Goal: Task Accomplishment & Management: Manage account settings

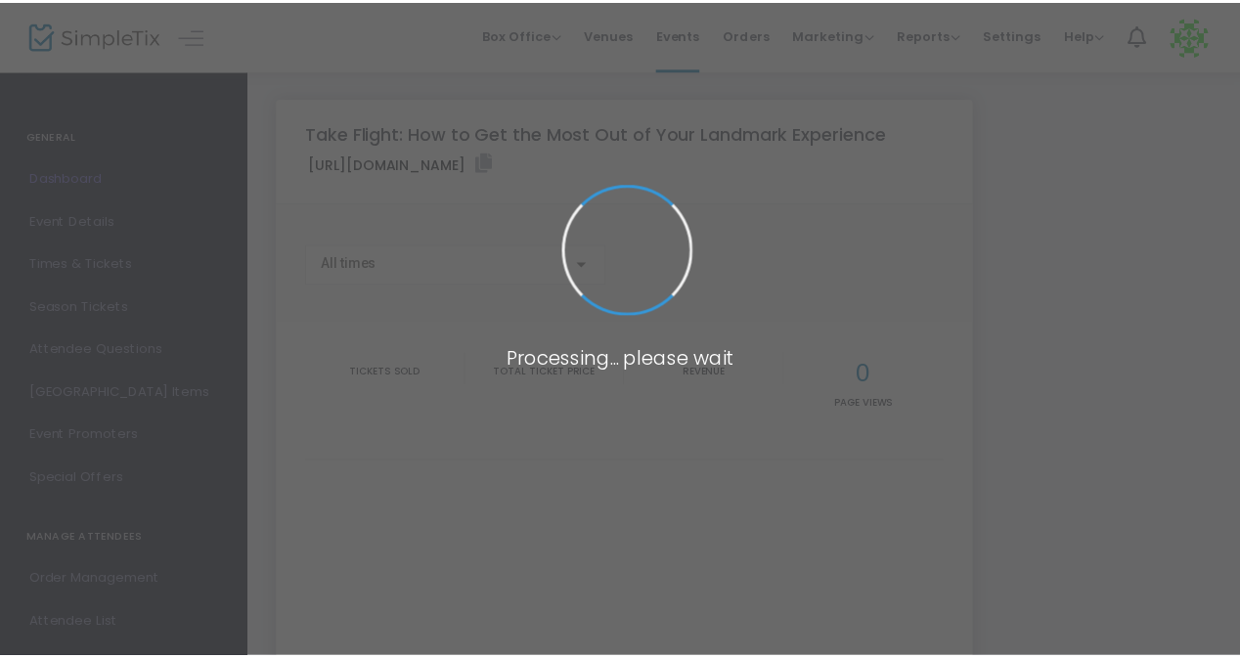
scroll to position [36, 0]
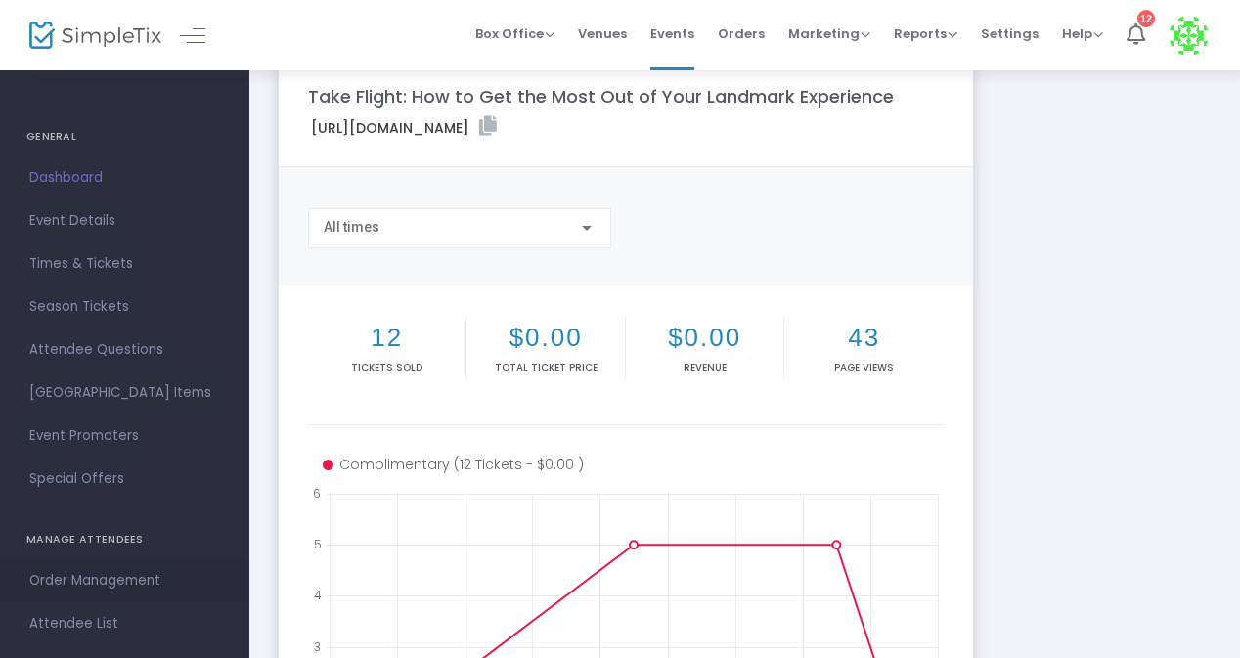
click at [90, 583] on span "Order Management" at bounding box center [124, 580] width 191 height 25
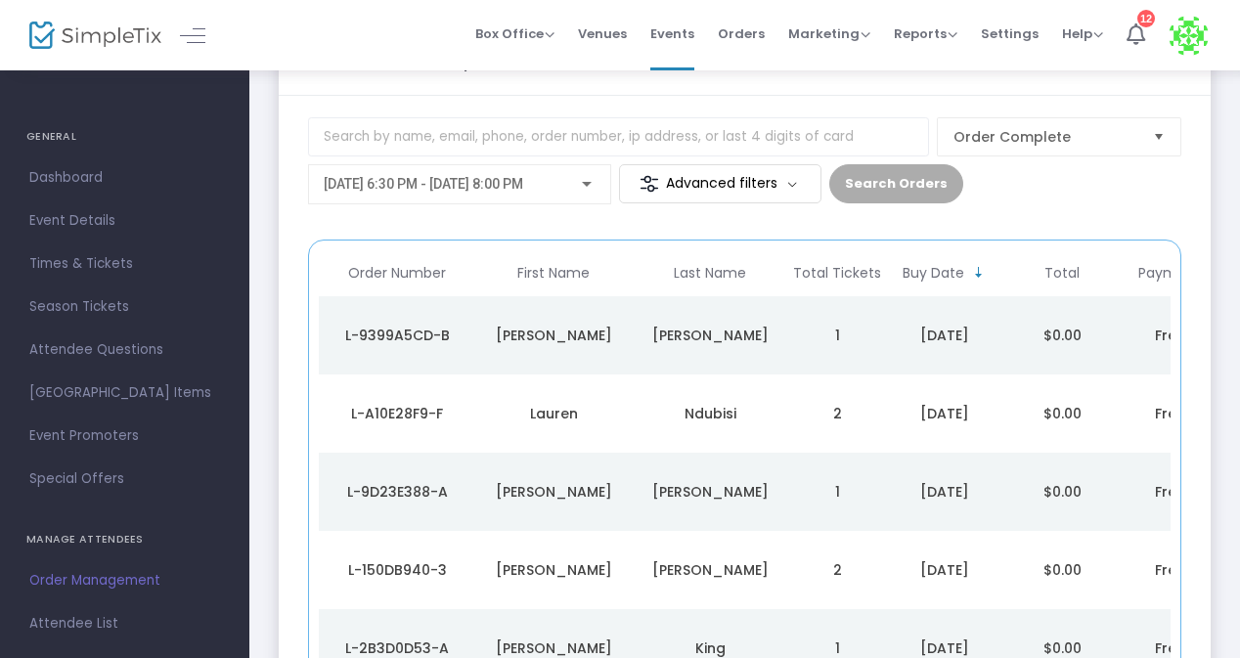
scroll to position [98, 0]
click at [425, 184] on span "9/15/2025 @ 6:30 PM - 9/16/2025 @ 8:00 PM" at bounding box center [423, 185] width 199 height 16
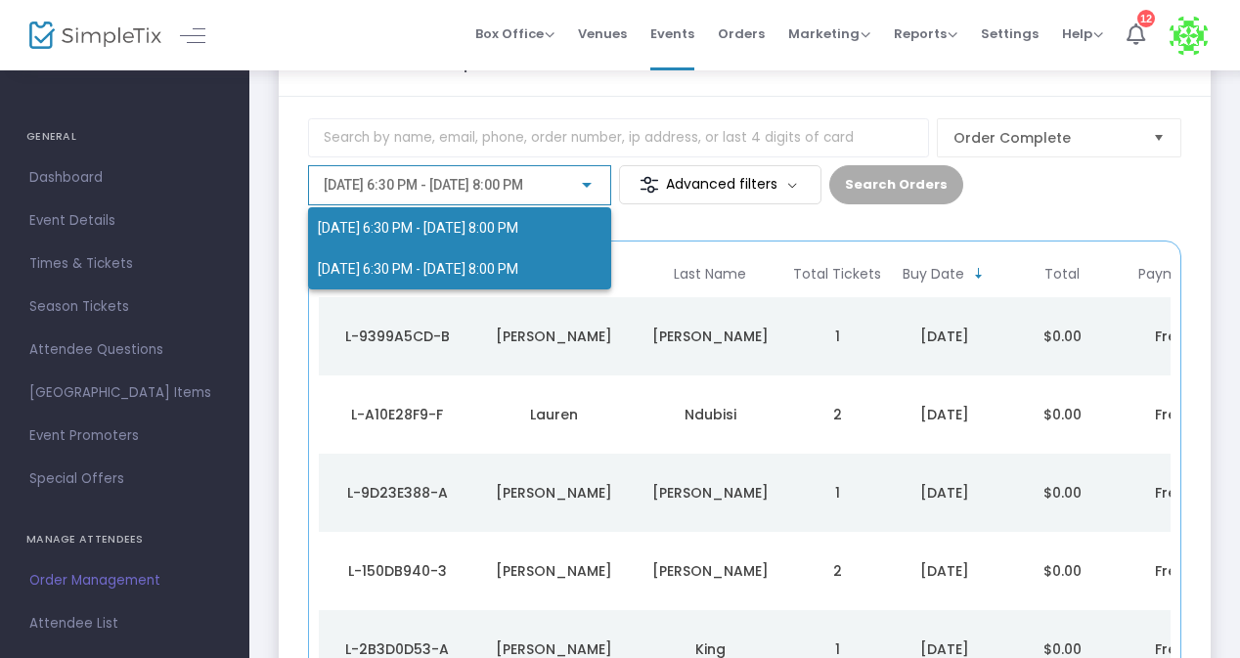
click at [412, 265] on span "9/17/2025 @ 6:30 PM - 9/17/2025 @ 8:00 PM" at bounding box center [418, 269] width 200 height 16
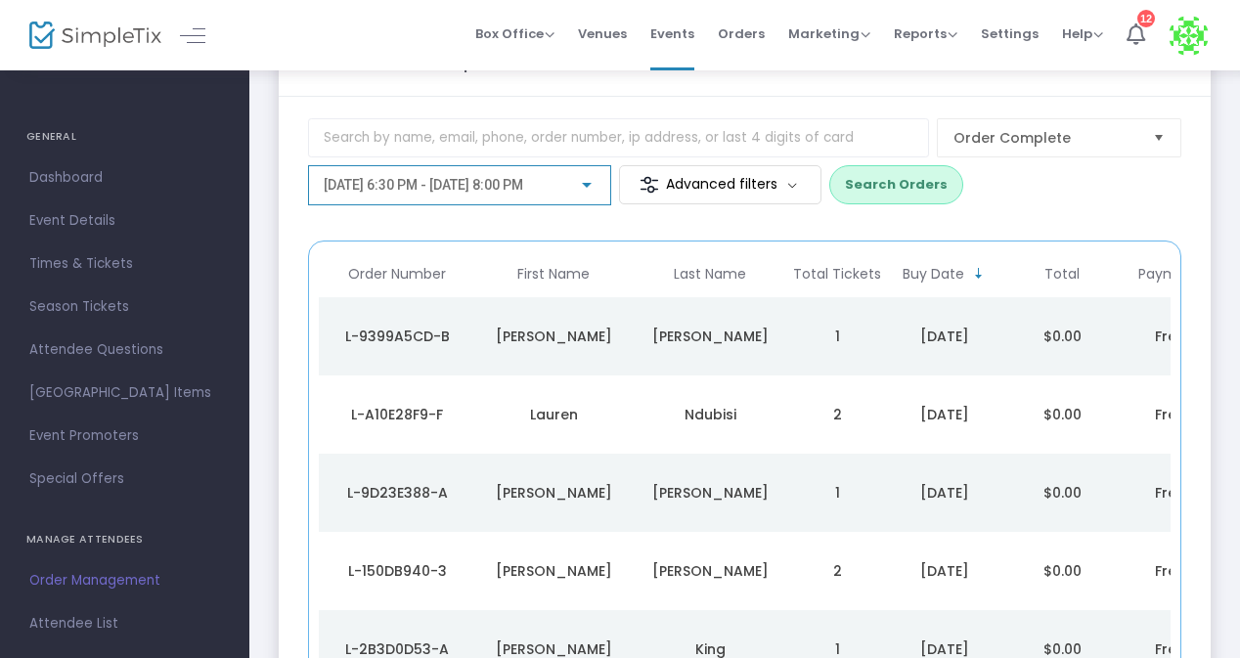
click at [905, 181] on button "Search Orders" at bounding box center [896, 184] width 134 height 39
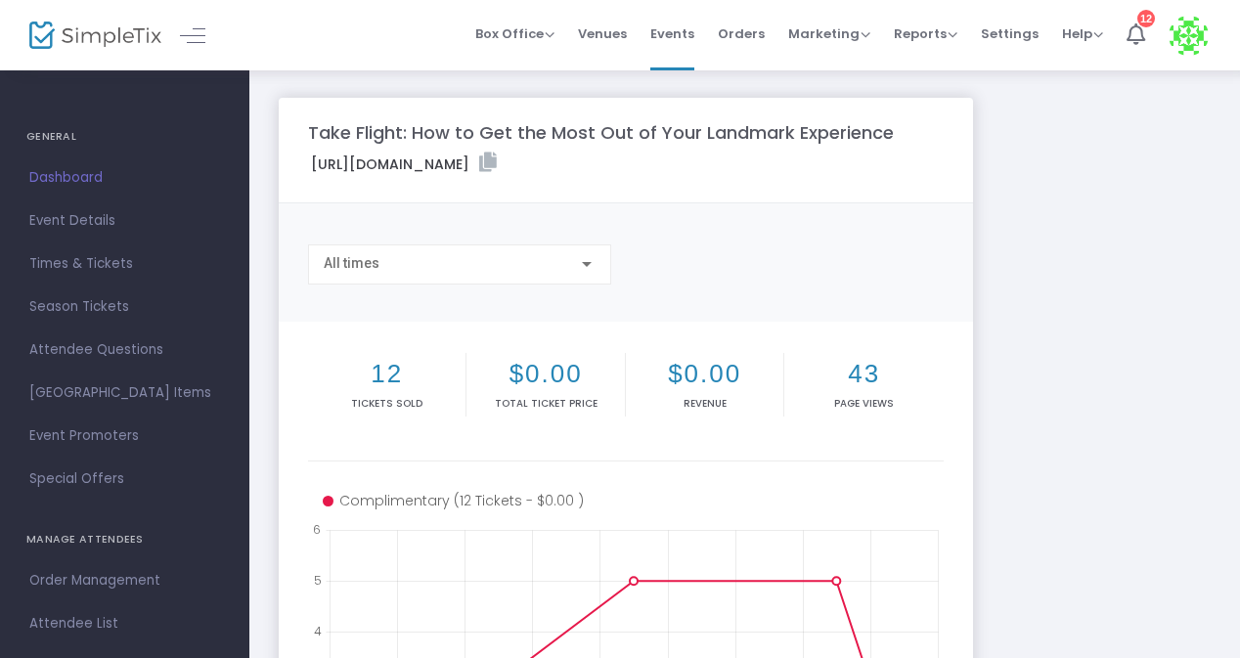
click at [97, 36] on img at bounding box center [95, 36] width 132 height 28
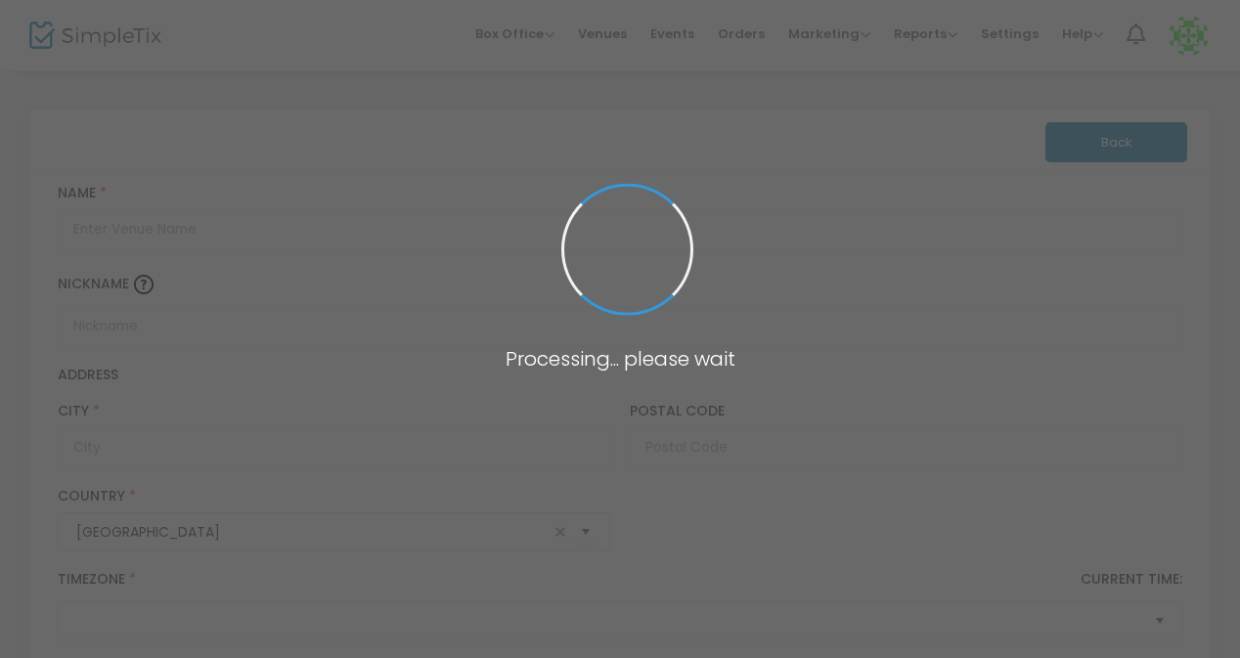
type input "[GEOGRAPHIC_DATA][DEMOGRAPHIC_DATA]"
type input "Fairburn"
type input "30213"
type input "[GEOGRAPHIC_DATA]"
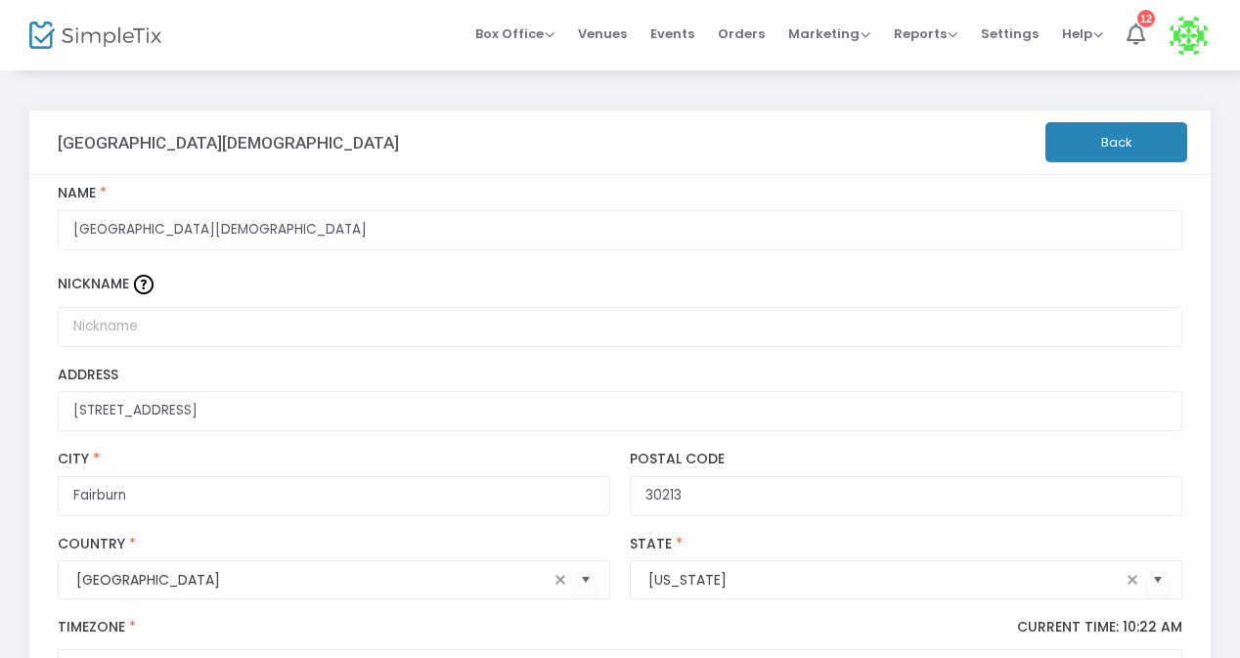
click at [1120, 154] on button "Back" at bounding box center [1116, 142] width 142 height 40
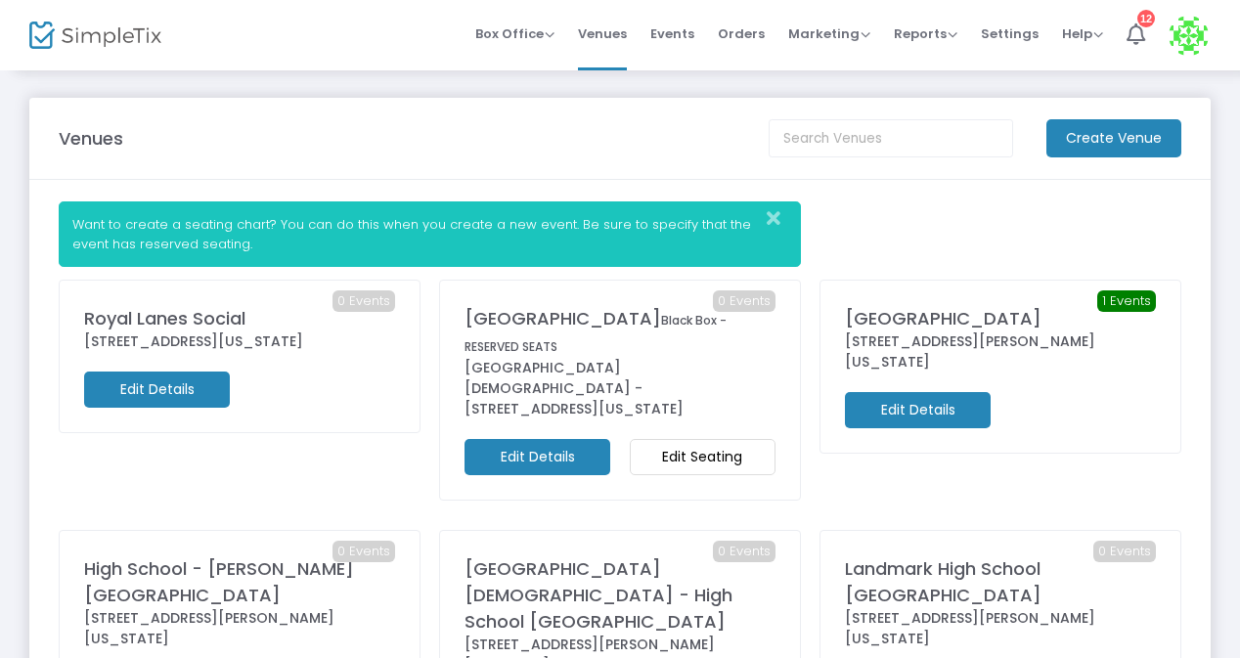
click at [120, 39] on img at bounding box center [95, 36] width 132 height 28
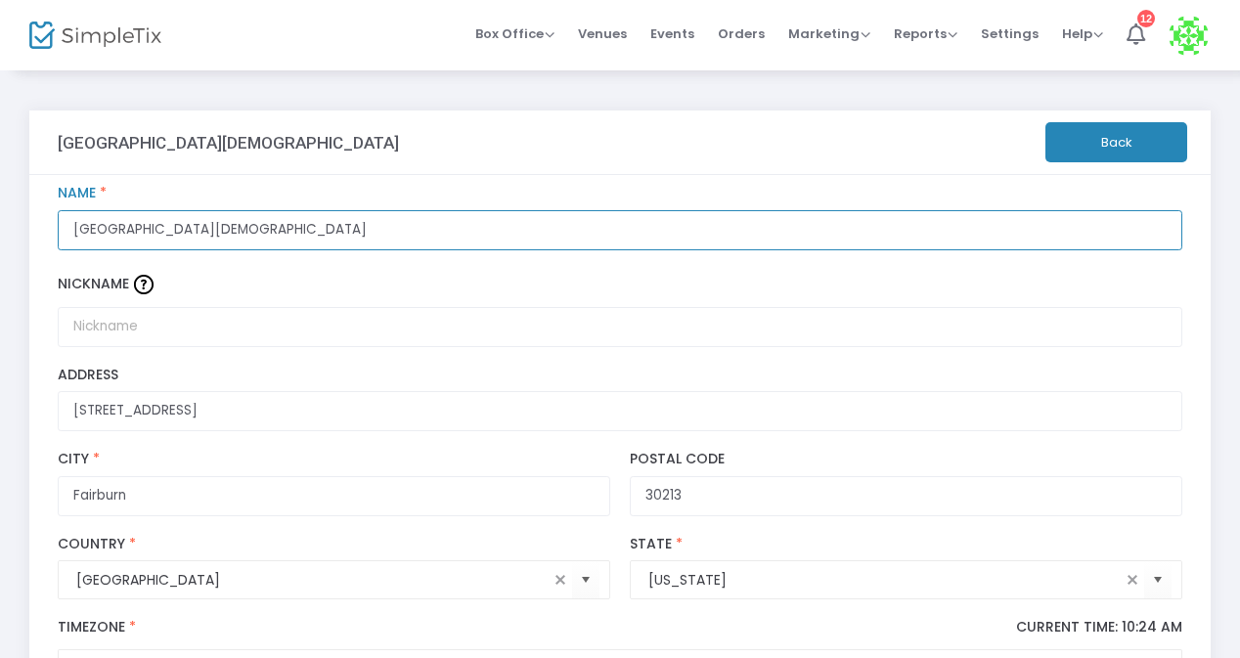
drag, startPoint x: 332, startPoint y: 231, endPoint x: 57, endPoint y: 232, distance: 275.7
click at [58, 232] on input "[GEOGRAPHIC_DATA][DEMOGRAPHIC_DATA]" at bounding box center [620, 230] width 1125 height 40
